Goal: Go to known website: Go to known website

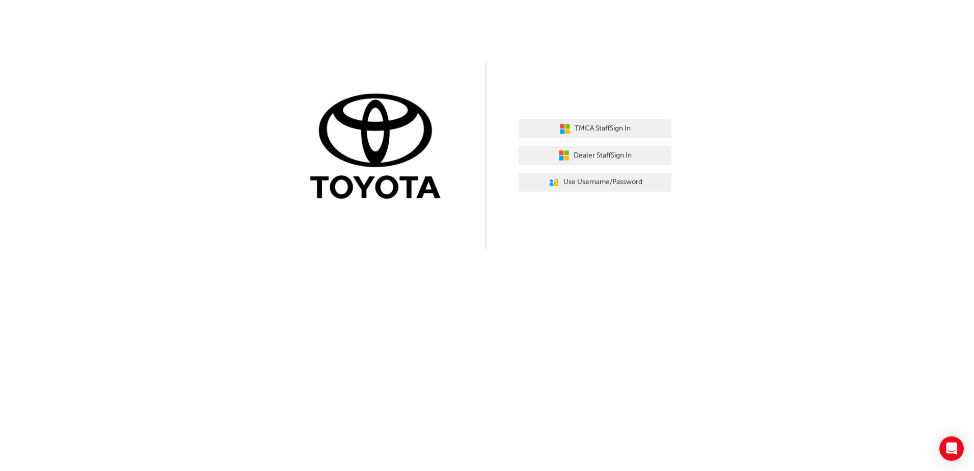
click at [821, 286] on div "TMCA Staff Sign In Dealer Staff Sign In User Authentication Icon - Blue Person,…" at bounding box center [487, 235] width 974 height 471
click at [231, 168] on div "TMCA Staff Sign In Dealer Staff Sign In User Authentication Icon - Blue Person,…" at bounding box center [487, 125] width 974 height 250
click at [583, 155] on span "Dealer Staff Sign In" at bounding box center [603, 156] width 58 height 12
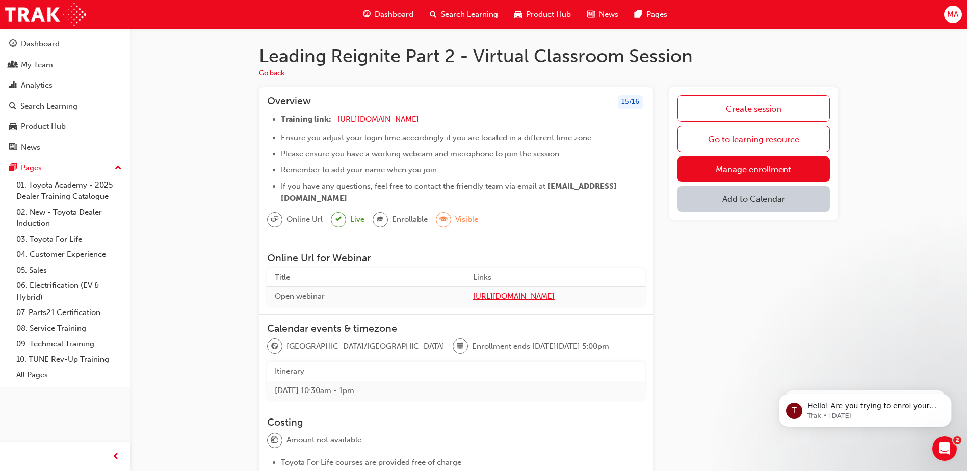
click at [505, 296] on span "https://zoom.us/j/5361740724" at bounding box center [555, 296] width 164 height 12
